Goal: Find specific page/section: Find specific page/section

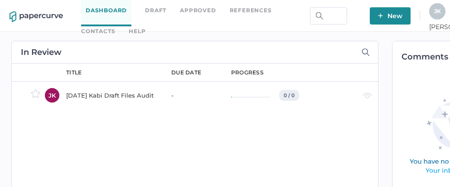
click at [115, 26] on link "Contacts" at bounding box center [98, 31] width 34 height 10
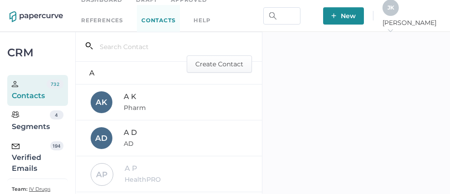
click at [25, 163] on div "Verified Emails" at bounding box center [31, 157] width 39 height 33
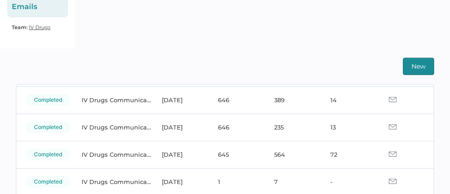
scroll to position [59, 0]
